Goal: Task Accomplishment & Management: Complete application form

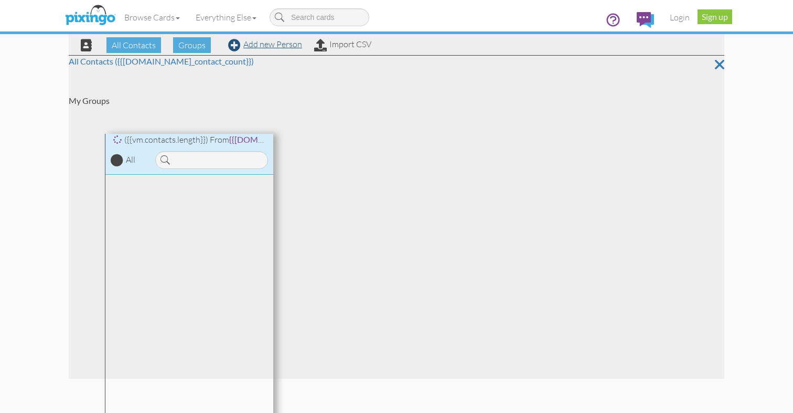
click at [232, 44] on span at bounding box center [234, 45] width 13 height 13
click at [267, 44] on link "Add new Person" at bounding box center [265, 44] width 74 height 10
